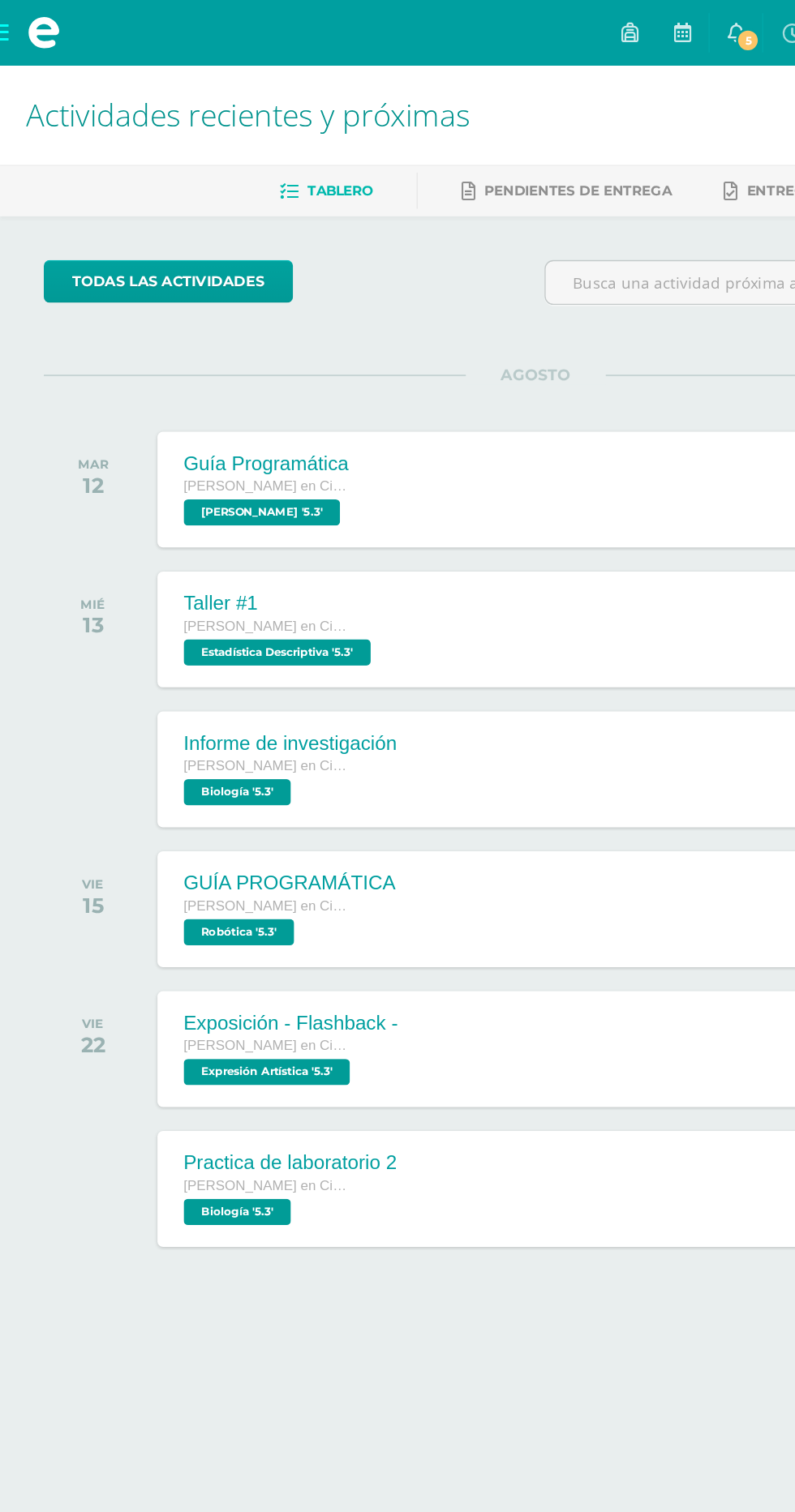
click at [26, 31] on span at bounding box center [32, 24] width 24 height 24
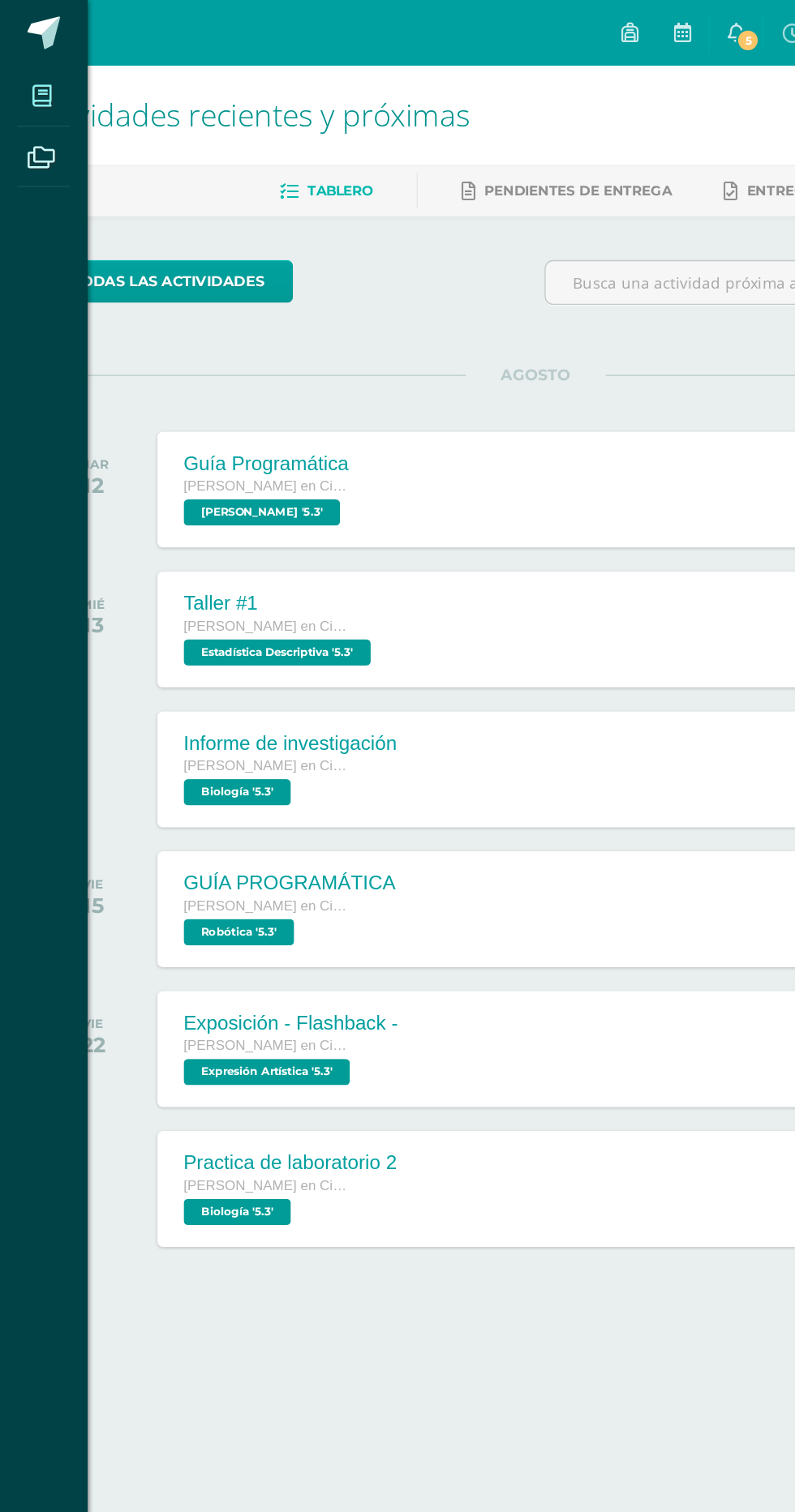
click at [37, 63] on icon at bounding box center [31, 71] width 14 height 16
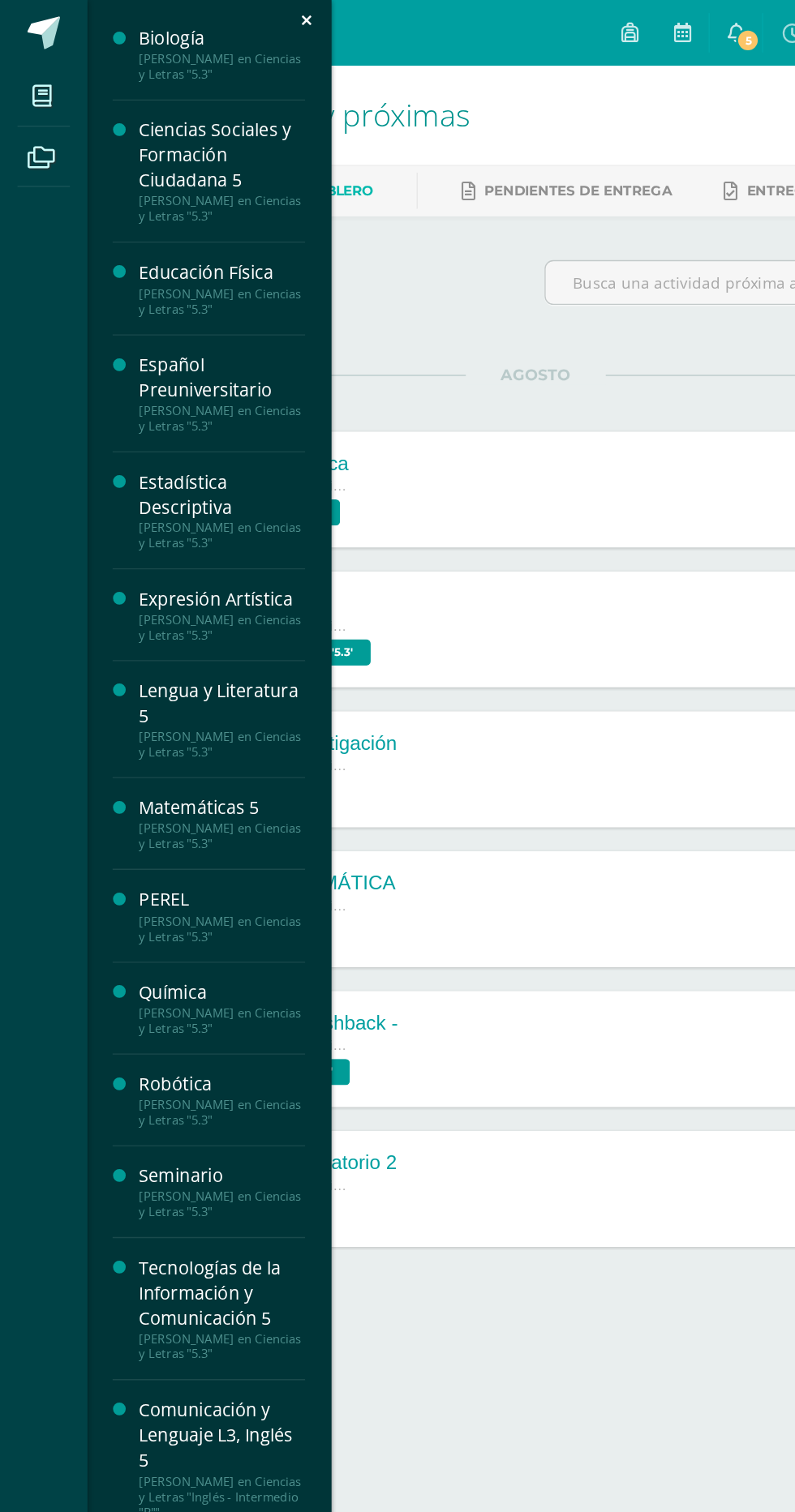
click at [163, 54] on div "[PERSON_NAME] en Ciencias y Letras "5.3"" at bounding box center [165, 50] width 123 height 23
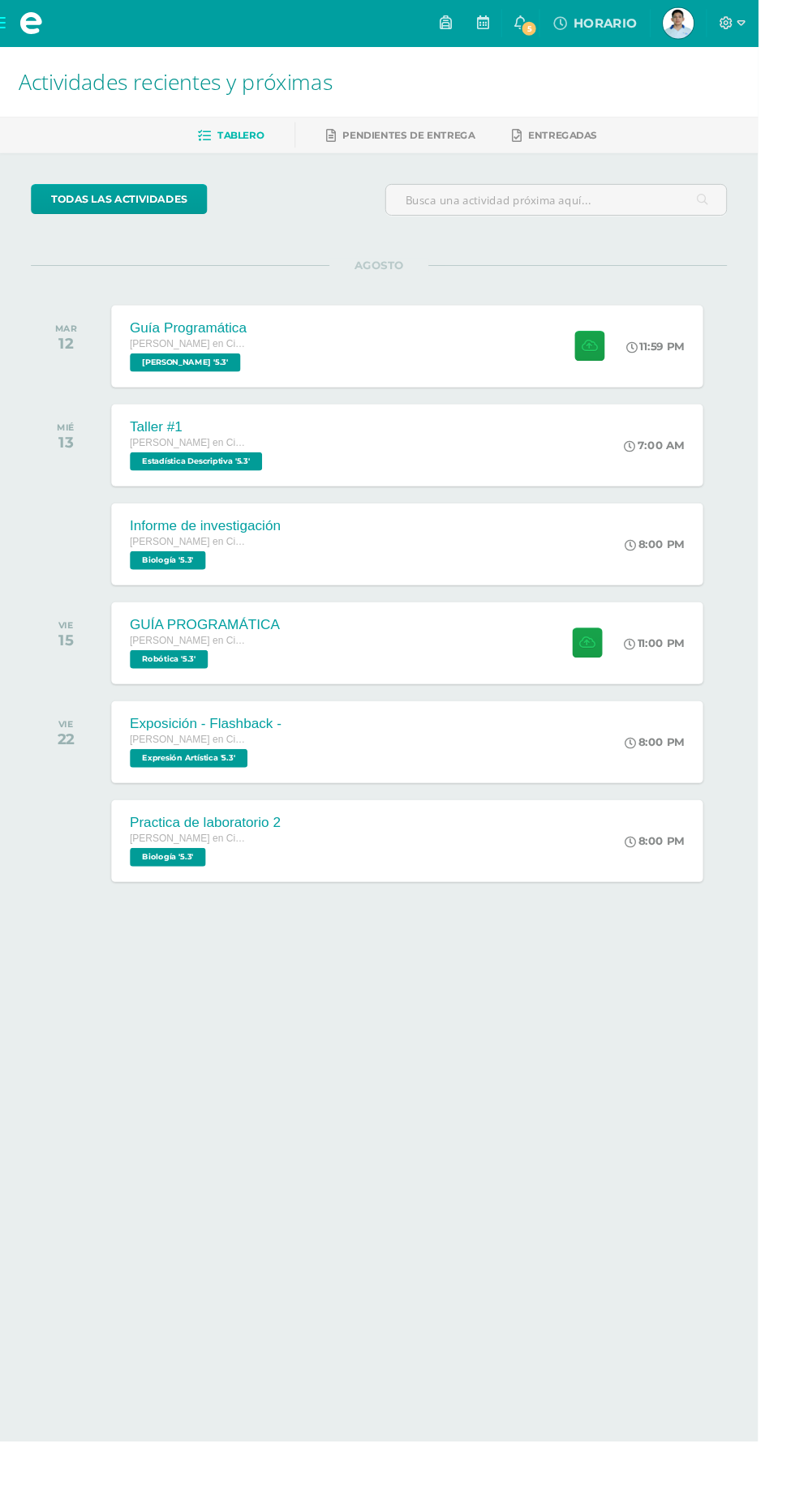
click at [22, 12] on span at bounding box center [32, 24] width 24 height 24
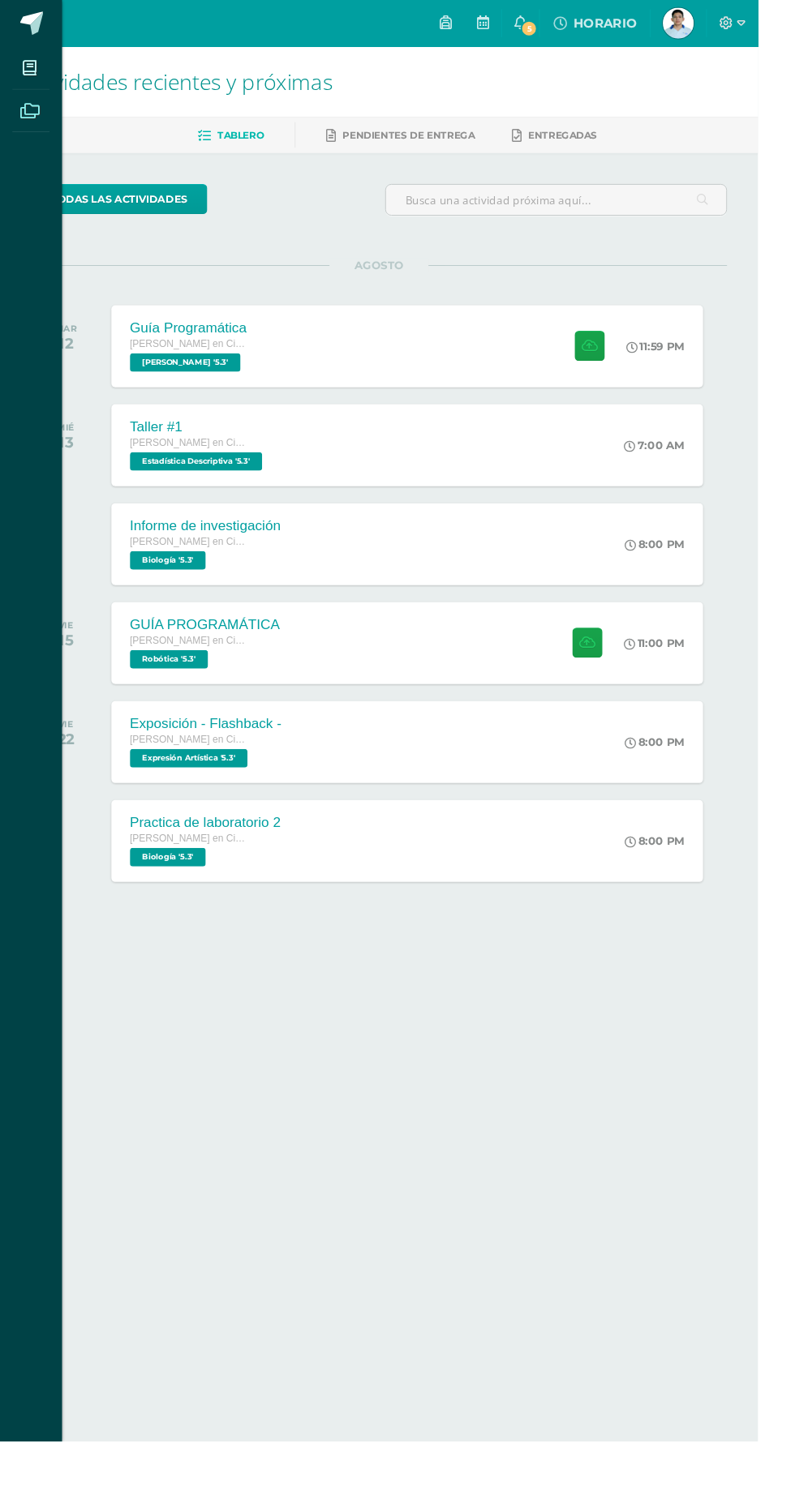
click at [40, 109] on icon at bounding box center [31, 117] width 20 height 16
click at [31, 72] on icon at bounding box center [31, 71] width 14 height 16
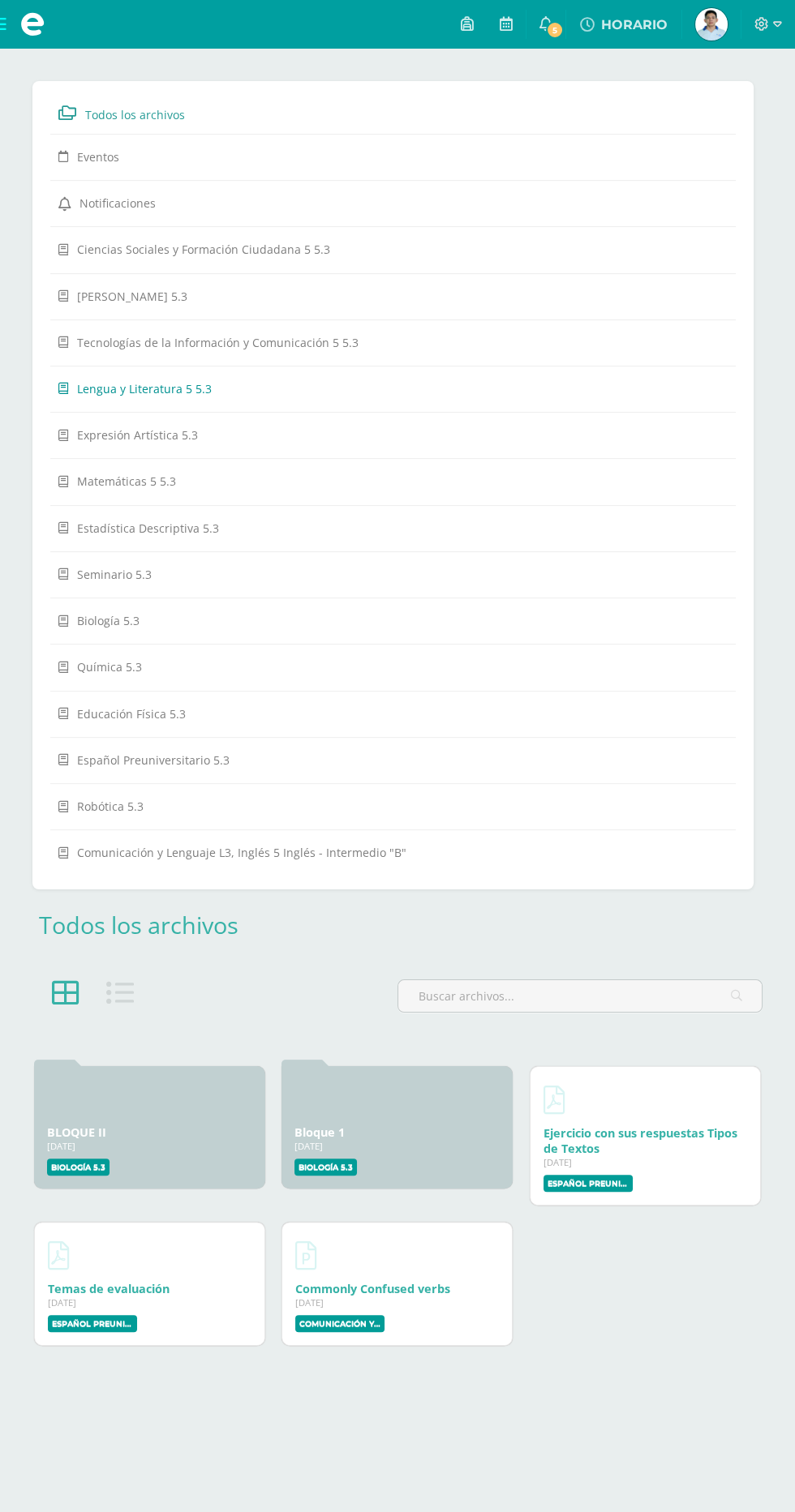
click at [163, 383] on span "Lengua y Literatura 5 5.3" at bounding box center [144, 389] width 135 height 15
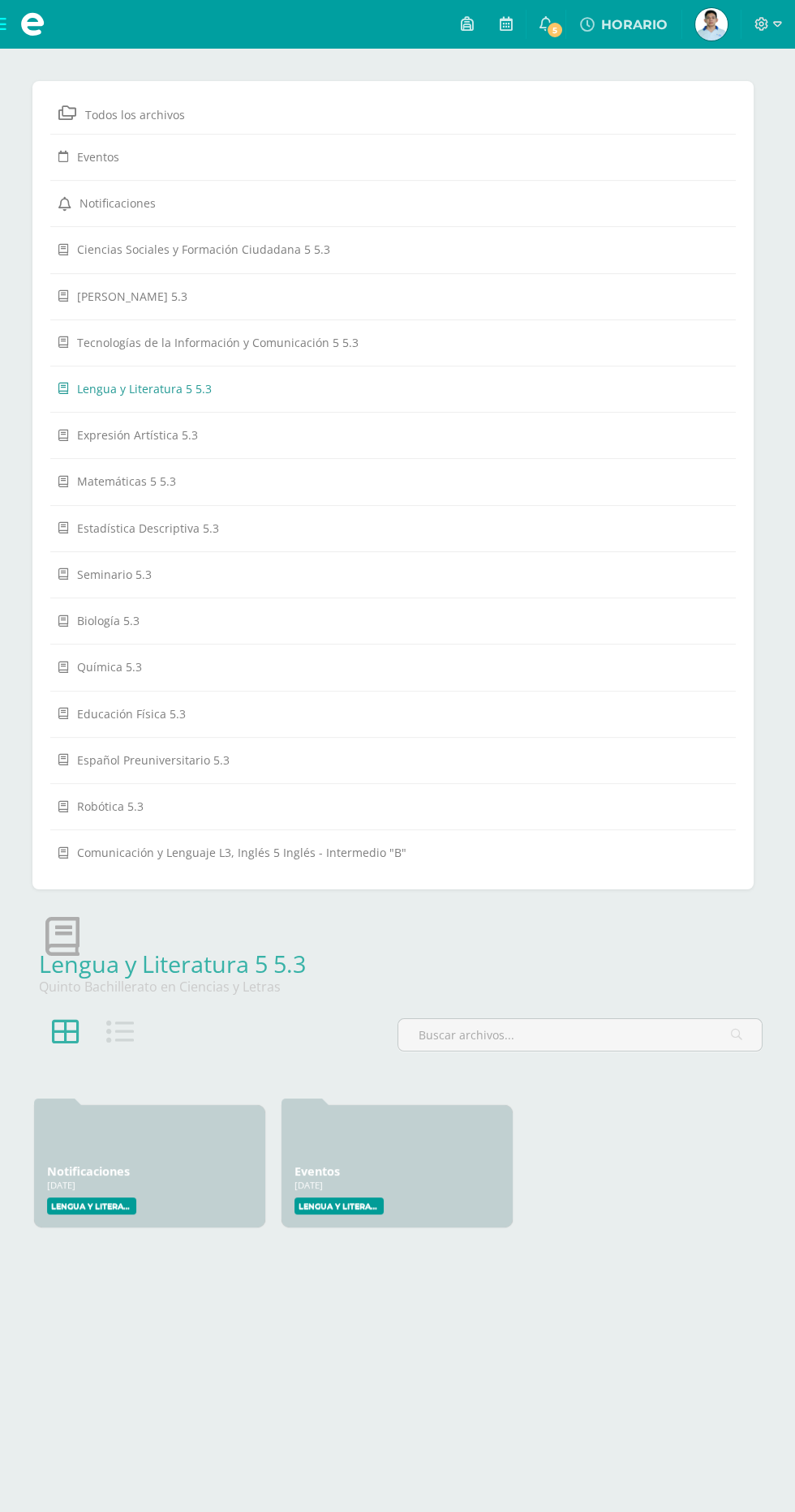
click at [28, 23] on span at bounding box center [32, 24] width 24 height 24
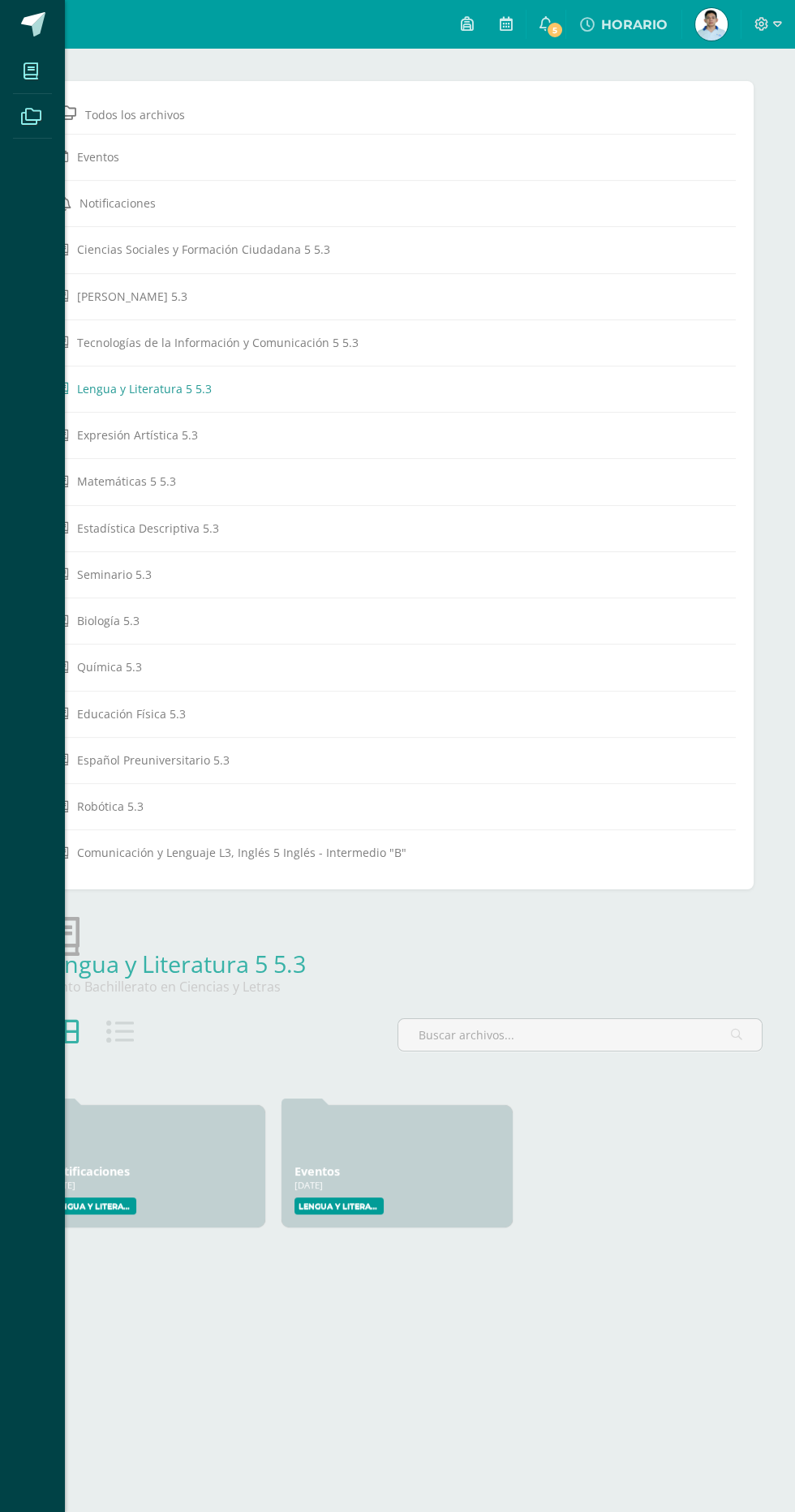
click at [26, 90] on link "Mis cursos" at bounding box center [33, 71] width 39 height 45
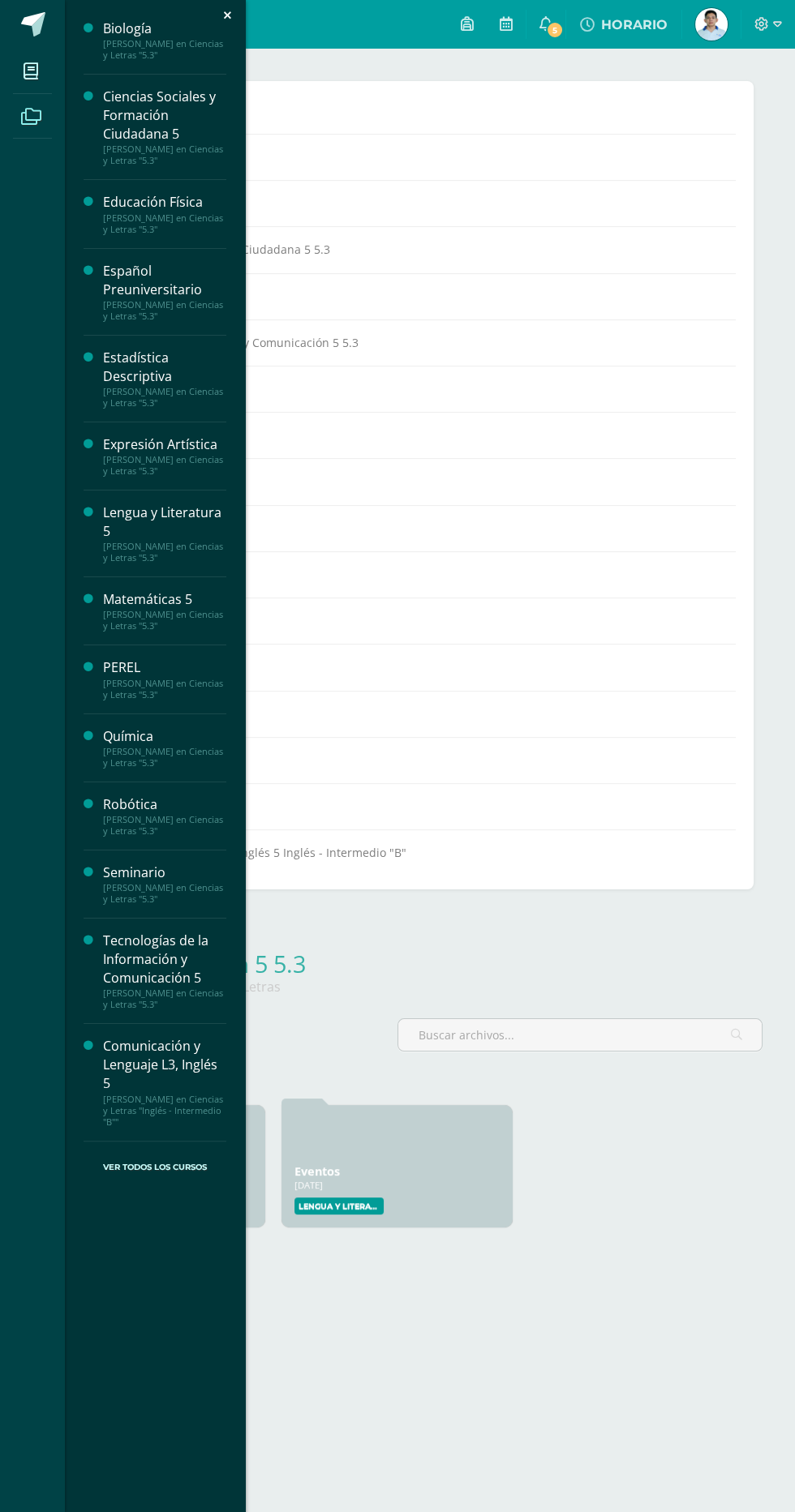
click at [177, 405] on div "[PERSON_NAME] en Ciencias y Letras "5.3"" at bounding box center [165, 398] width 123 height 23
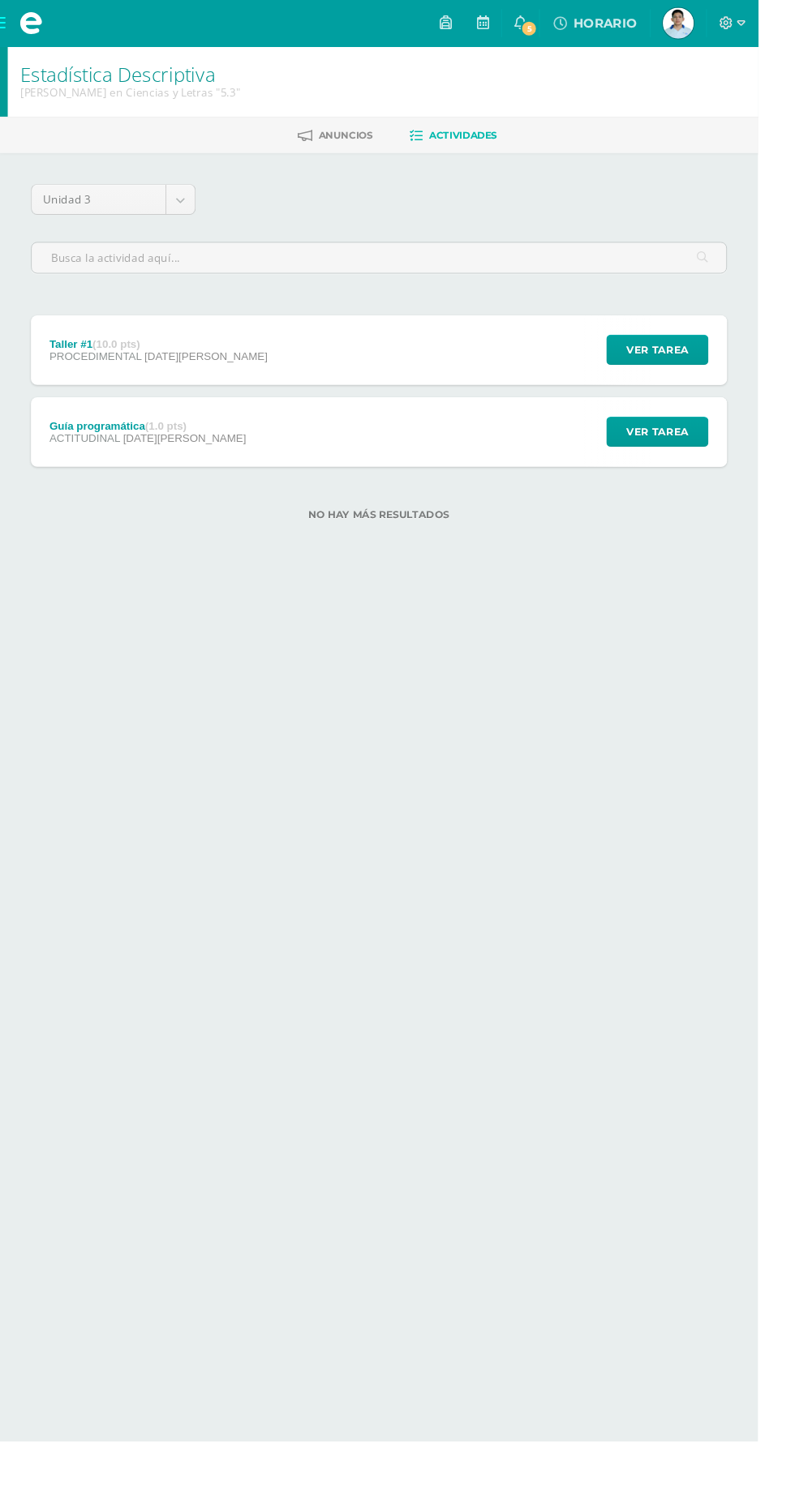
click at [415, 461] on div "Guía programática (1.0 pts) ACTITUDINAL [DATE] Ver tarea Guía programática Esta…" at bounding box center [397, 453] width 730 height 73
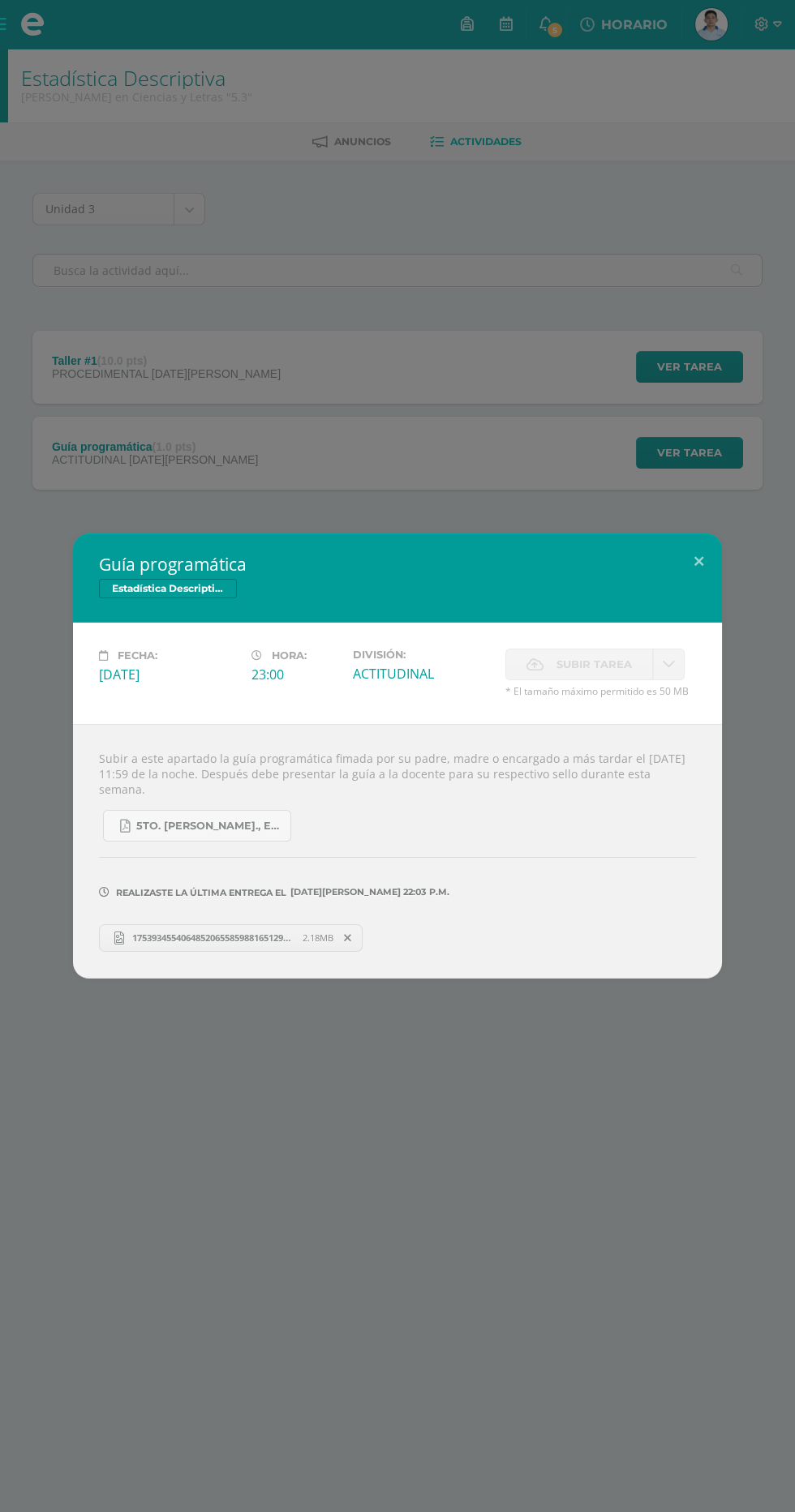
click at [252, 944] on span "17539345540648520655859881651294.jpg" at bounding box center [213, 937] width 179 height 12
click at [210, 826] on span "5to. [PERSON_NAME]., Estadística.pdf" at bounding box center [209, 826] width 146 height 13
